Goal: Task Accomplishment & Management: Complete application form

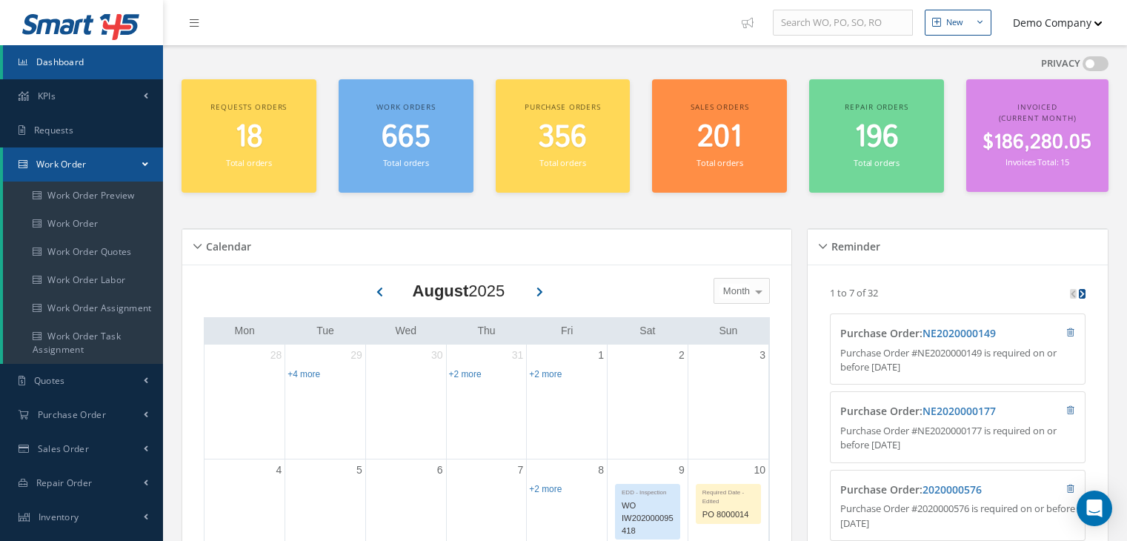
click at [119, 223] on link "Work Order" at bounding box center [83, 224] width 160 height 28
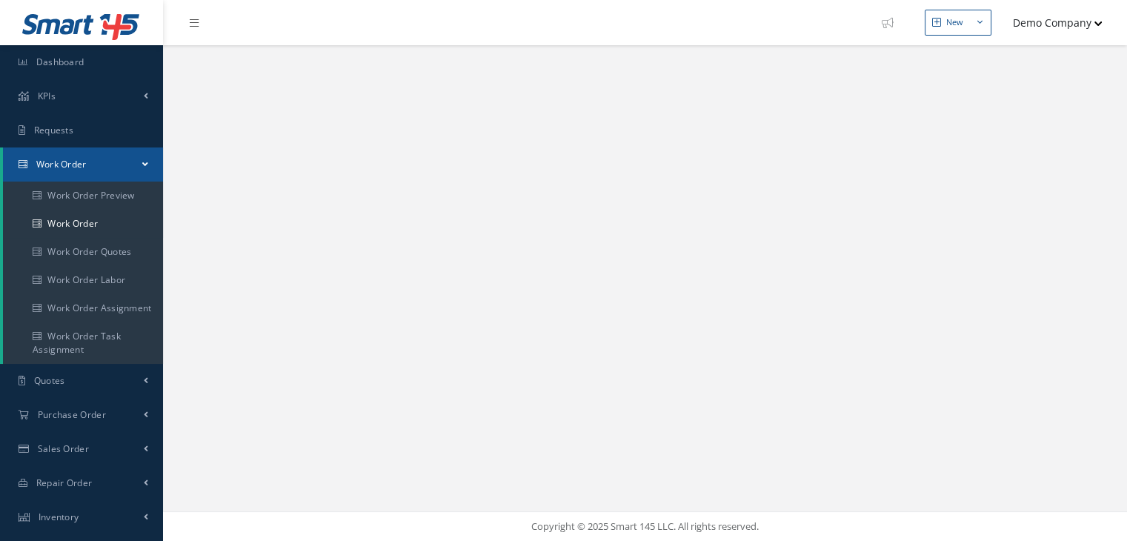
select select "25"
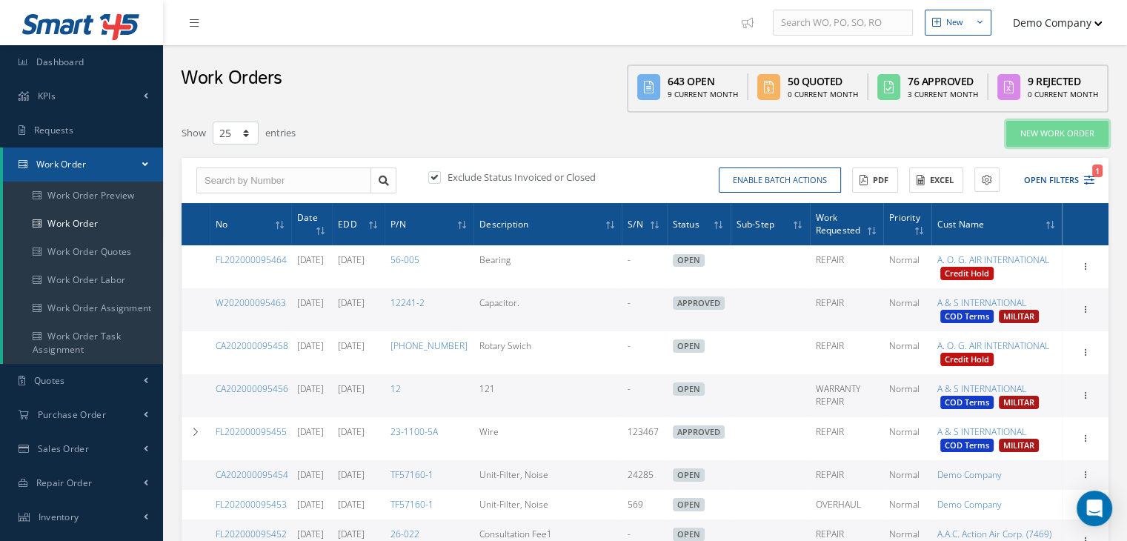
click at [1030, 129] on link "New Work Order" at bounding box center [1057, 134] width 102 height 26
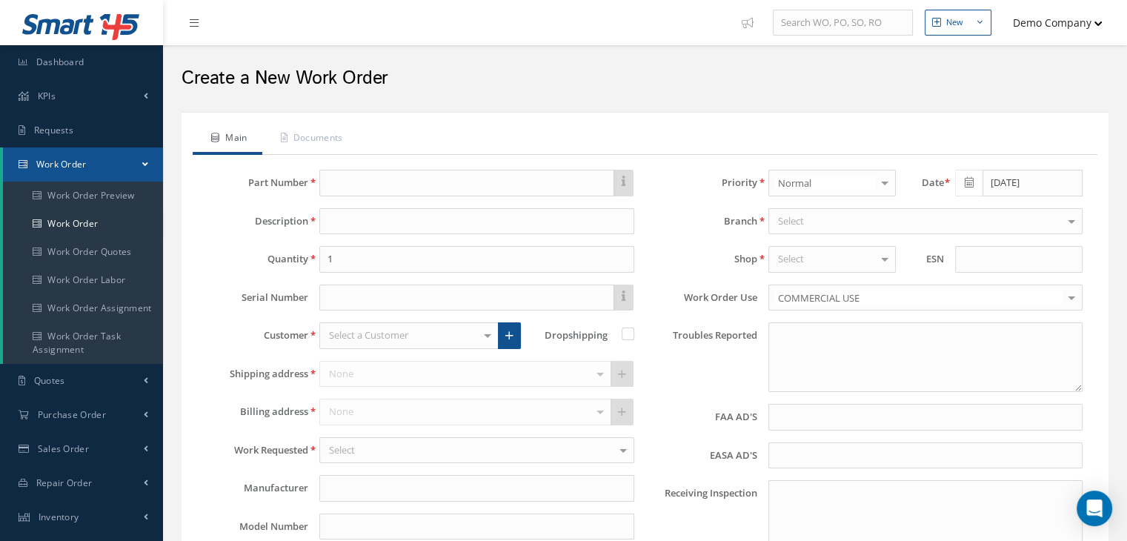
type input "faa aads"
type input "EASA ADS"
type textarea "NO VISUAL DAMAGE"
type input "[DATE]"
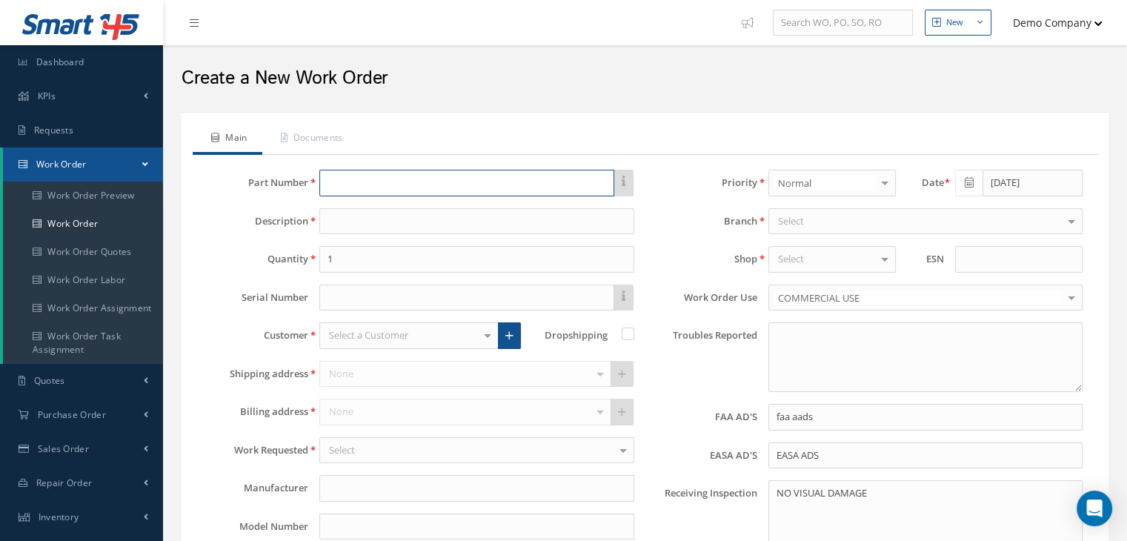
drag, startPoint x: 395, startPoint y: 194, endPoint x: 401, endPoint y: 190, distance: 8.0
click at [395, 194] on input "text" at bounding box center [466, 183] width 294 height 27
click at [418, 184] on input "text" at bounding box center [466, 183] width 294 height 27
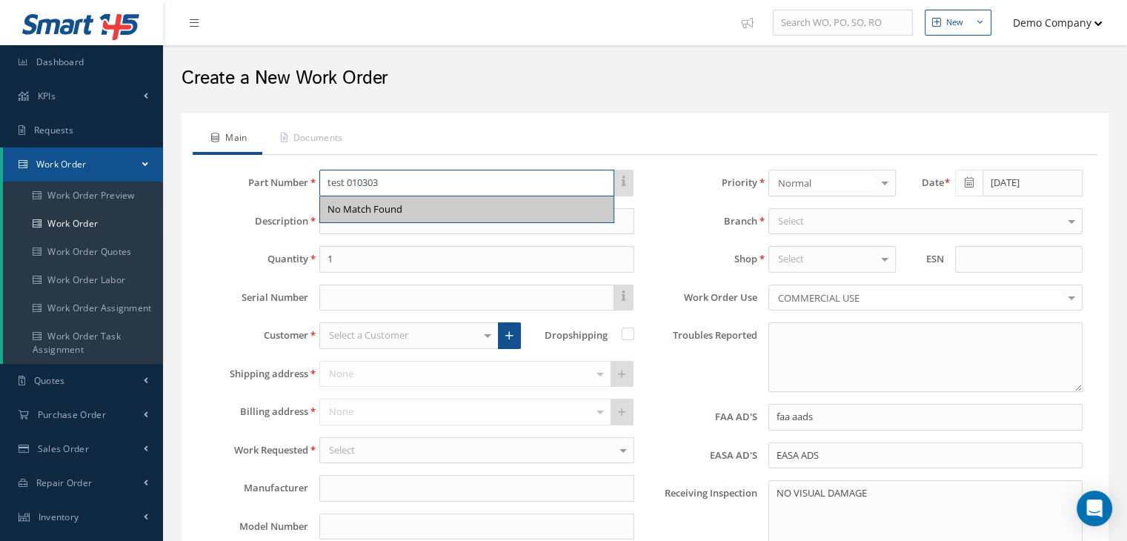
type input "test 010303"
click at [415, 140] on ul "Main Documents" at bounding box center [645, 139] width 904 height 31
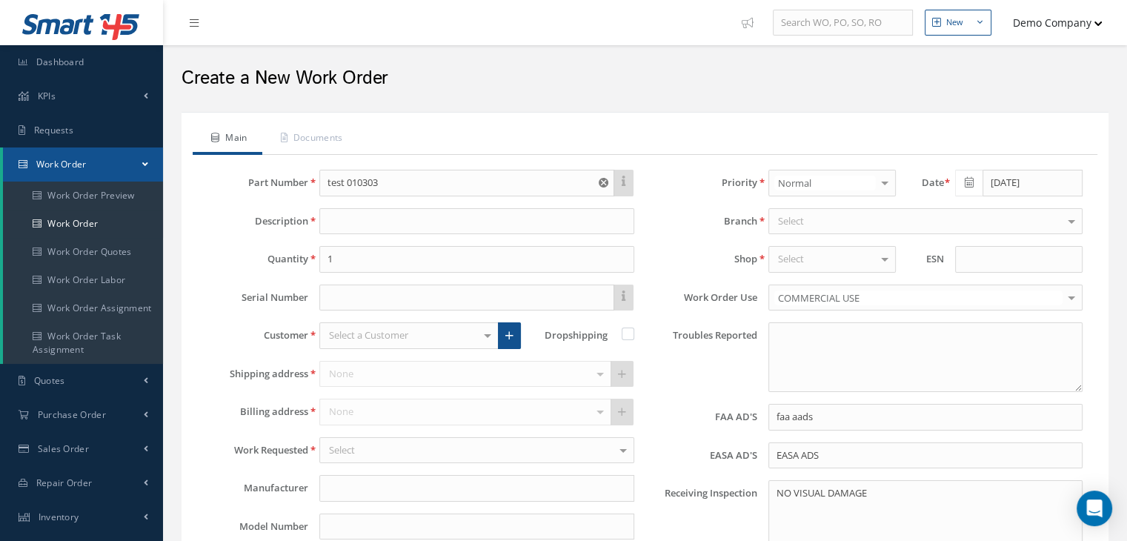
click at [1038, 21] on button "Demo Company" at bounding box center [1050, 22] width 104 height 29
click at [1029, 52] on link "Administration" at bounding box center [1043, 49] width 119 height 25
click at [1073, 29] on button "Demo Company" at bounding box center [1050, 22] width 104 height 29
click at [1013, 150] on link "Logout" at bounding box center [1043, 150] width 119 height 25
